Goal: Ask a question

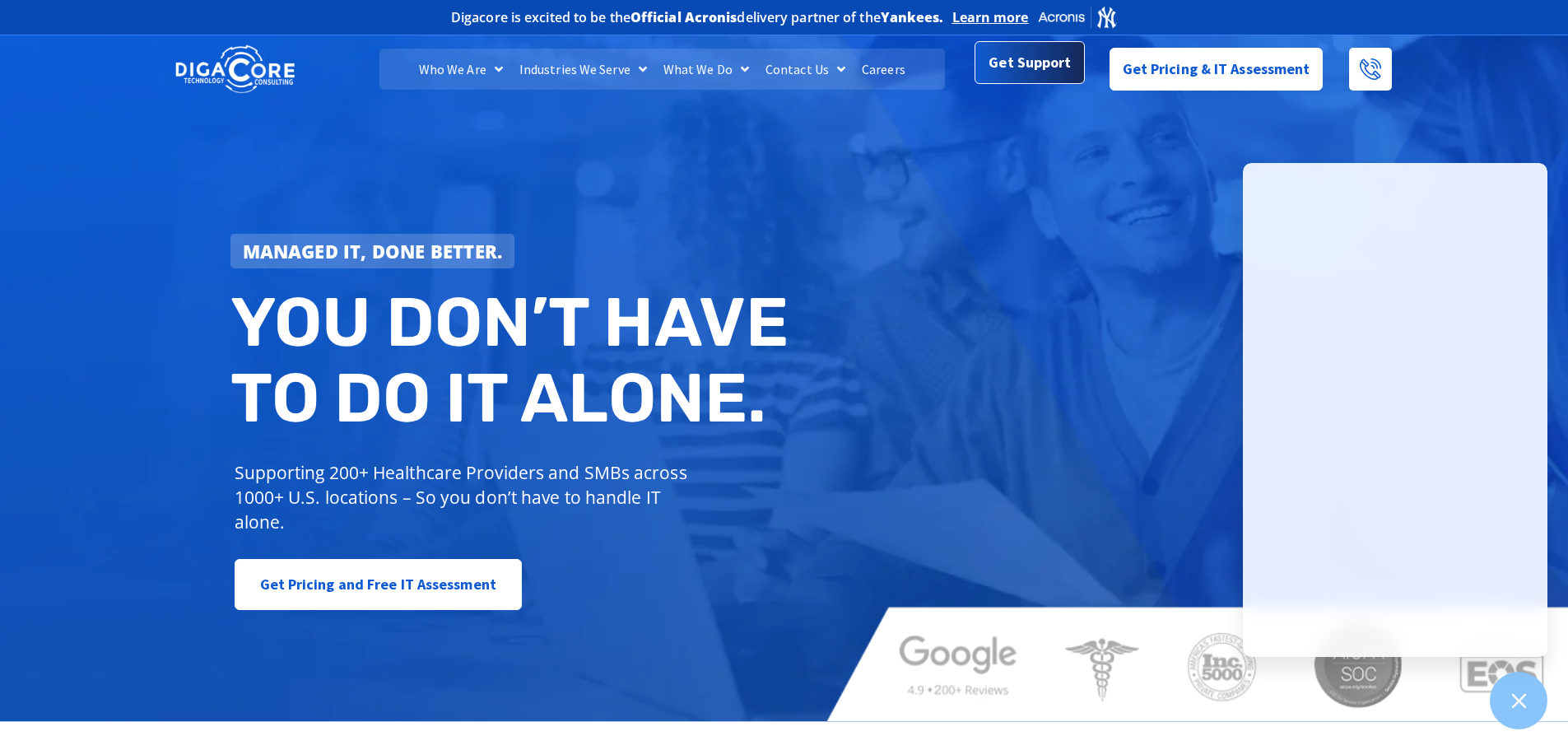
click at [989, 63] on link "Get Support" at bounding box center [1030, 62] width 110 height 43
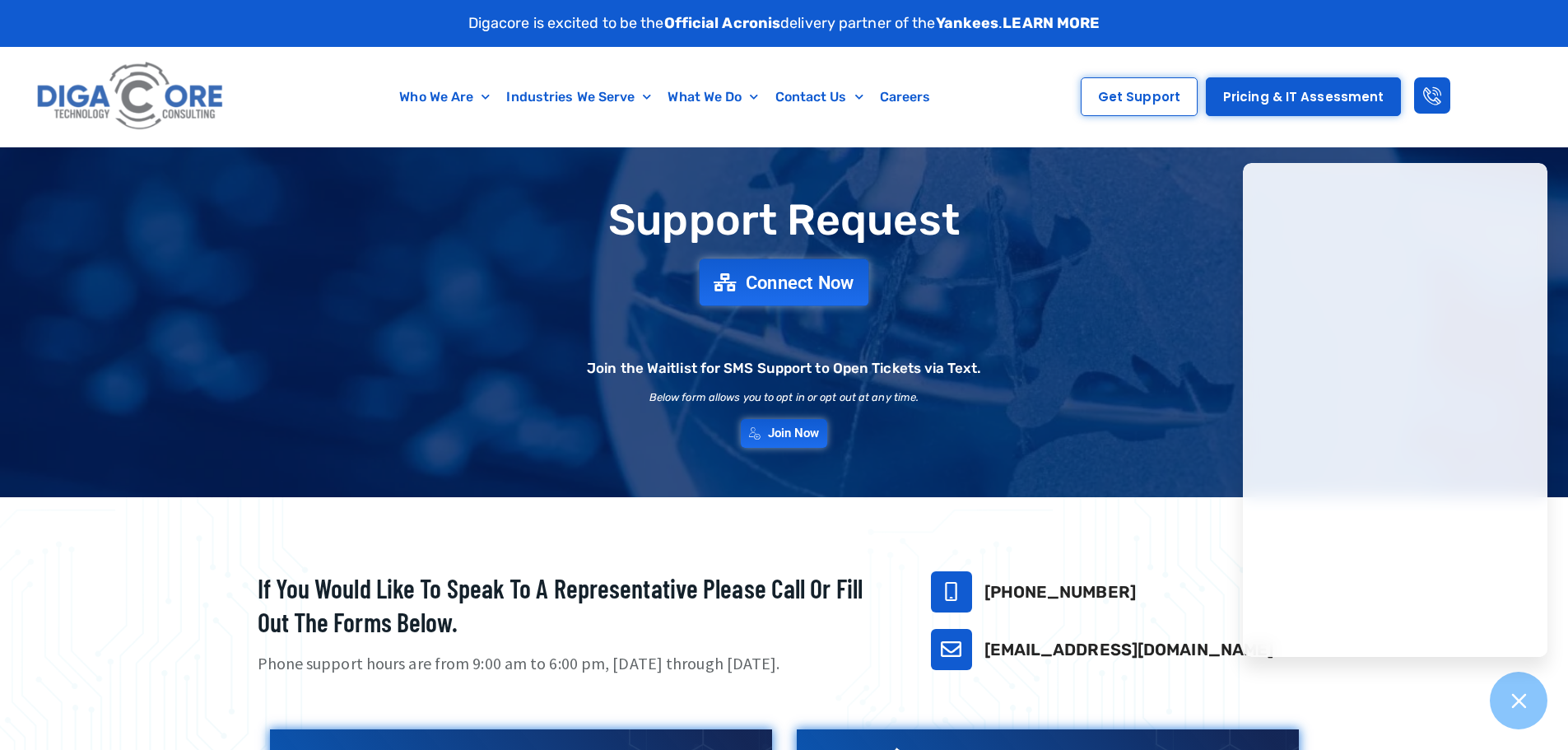
click at [792, 292] on span "Connect Now" at bounding box center [800, 282] width 109 height 18
